Goal: Use online tool/utility: Utilize a website feature to perform a specific function

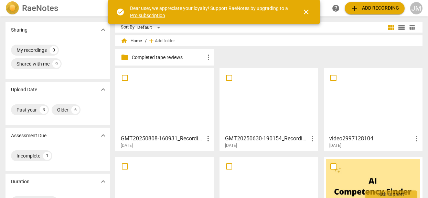
click at [306, 11] on span "close" at bounding box center [306, 12] width 8 height 8
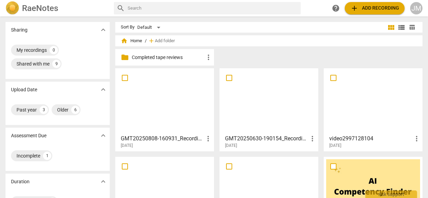
click at [188, 138] on h3 "GMT20250808-160931_Recording_1280x720" at bounding box center [162, 139] width 83 height 8
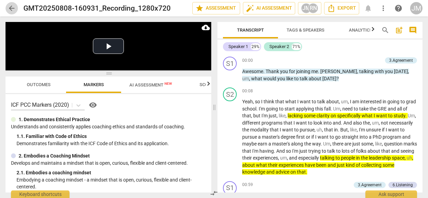
click at [10, 9] on span "arrow_back" at bounding box center [12, 8] width 8 height 8
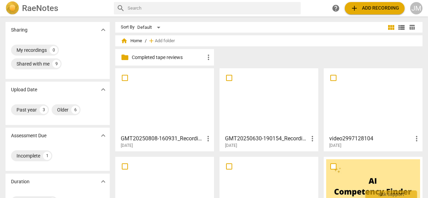
click at [183, 103] on div at bounding box center [165, 101] width 94 height 61
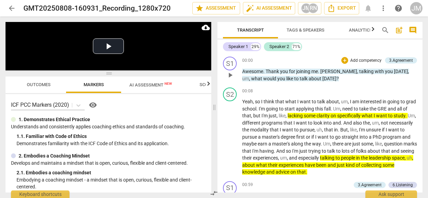
click at [368, 54] on div "S1 play_arrow pause 00:00 + Add competency 3.Agreement keyboard_arrow_right Awe…" at bounding box center [319, 69] width 205 height 31
click at [369, 61] on p "Add competency" at bounding box center [365, 61] width 33 height 6
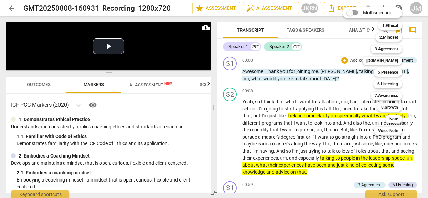
click at [309, 37] on div at bounding box center [214, 99] width 428 height 198
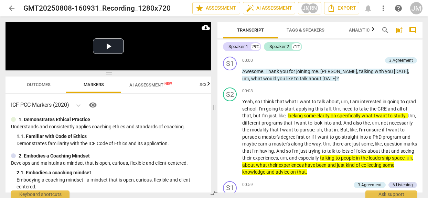
click at [133, 147] on p "Demonstrates familiarity with the ICF Code of Ethics and its application." at bounding box center [111, 143] width 189 height 7
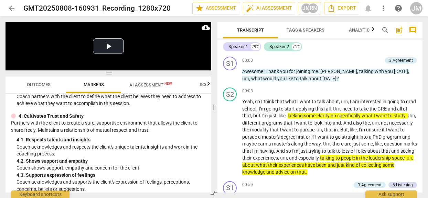
scroll to position [205, 0]
click at [50, 87] on span "Outcomes" at bounding box center [39, 84] width 24 height 5
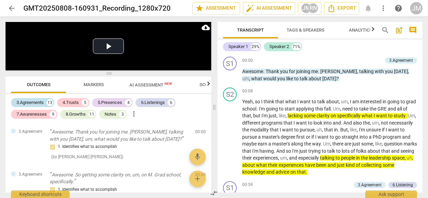
click at [42, 103] on div "3.Agreements" at bounding box center [30, 102] width 27 height 7
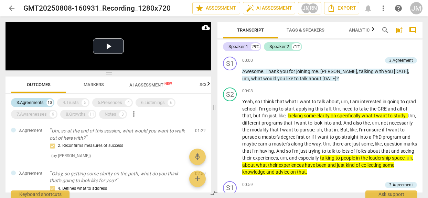
scroll to position [87, 0]
click at [156, 85] on span "AI Assessment New" at bounding box center [150, 85] width 43 height 5
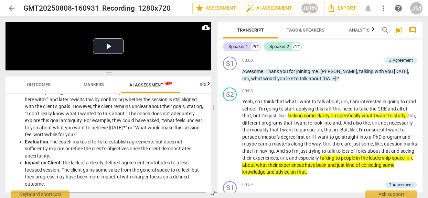
scroll to position [429, 0]
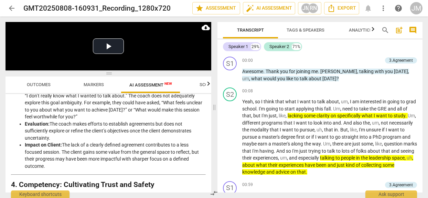
click at [149, 134] on li "Evaluation: The coach makes efforts to establish agreements but does not suffic…" at bounding box center [115, 131] width 181 height 21
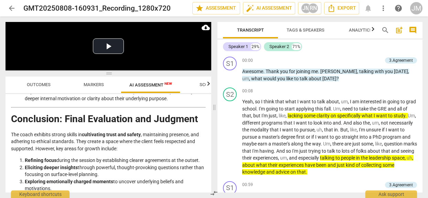
scroll to position [1131, 0]
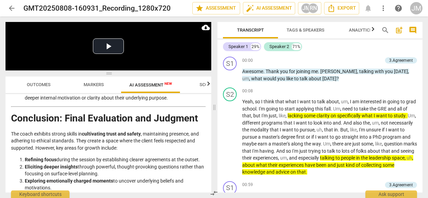
click at [159, 136] on p "The coach exhibits strong skills in cultivating trust and safety , maintaining …" at bounding box center [108, 141] width 195 height 21
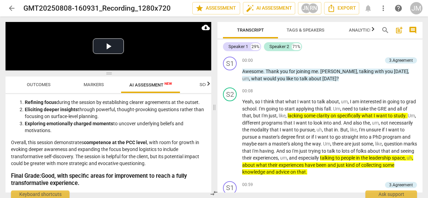
scroll to position [1193, 0]
